Goal: Task Accomplishment & Management: Manage account settings

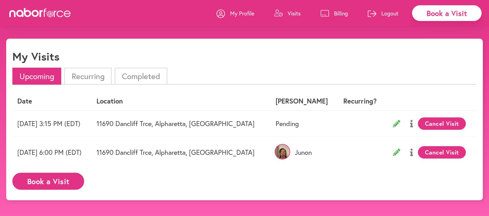
click at [336, 12] on p "Billing" at bounding box center [341, 13] width 14 height 7
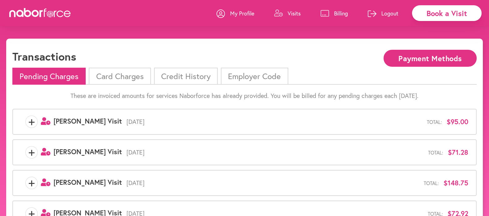
click at [127, 76] on li "Card Charges" at bounding box center [120, 76] width 62 height 17
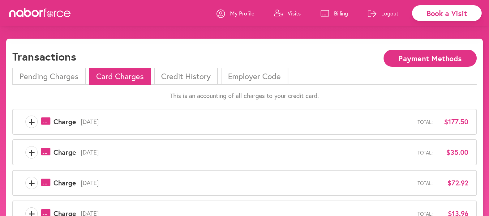
click at [181, 75] on li "Credit History" at bounding box center [186, 76] width 64 height 17
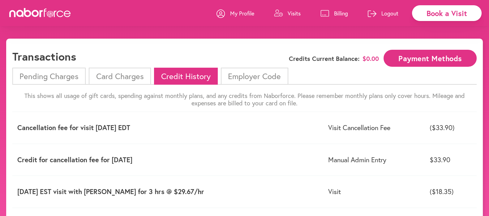
click at [34, 77] on li "Pending Charges" at bounding box center [48, 76] width 73 height 17
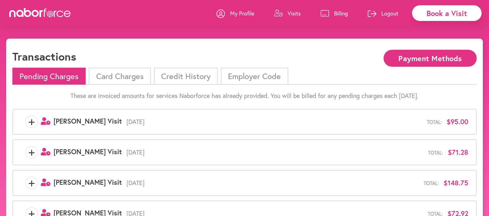
click at [118, 75] on li "Card Charges" at bounding box center [120, 76] width 62 height 17
